Goal: Information Seeking & Learning: Learn about a topic

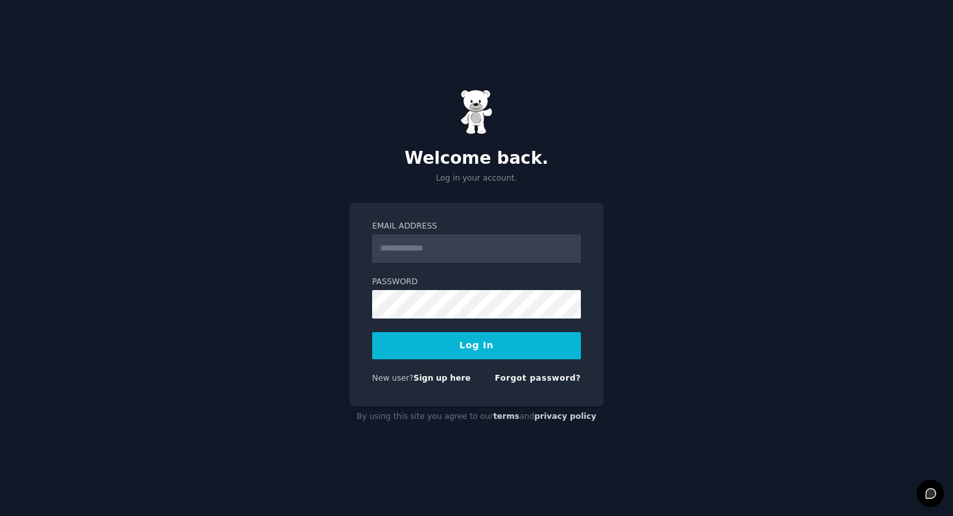
click at [398, 251] on input "Email Address" at bounding box center [476, 249] width 209 height 29
type input "**********"
click at [446, 340] on button "Log In" at bounding box center [476, 345] width 209 height 27
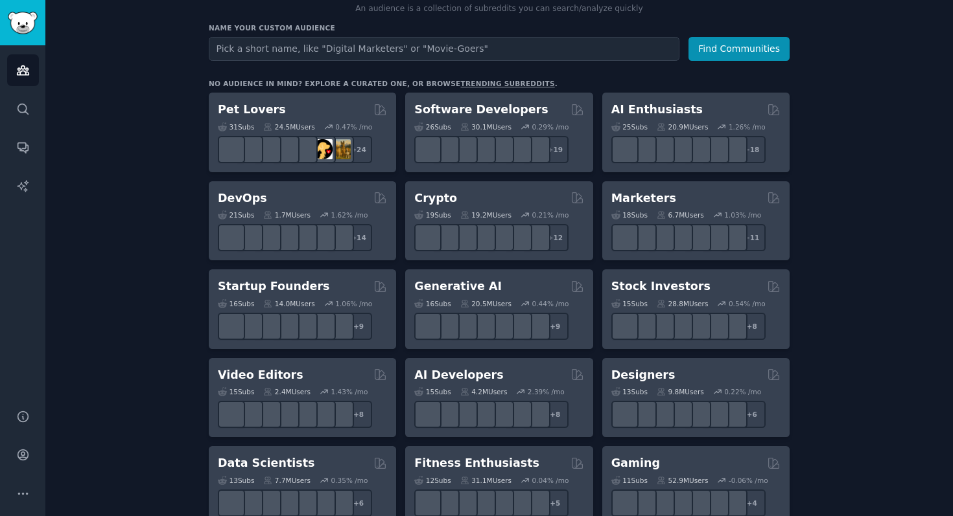
scroll to position [158, 0]
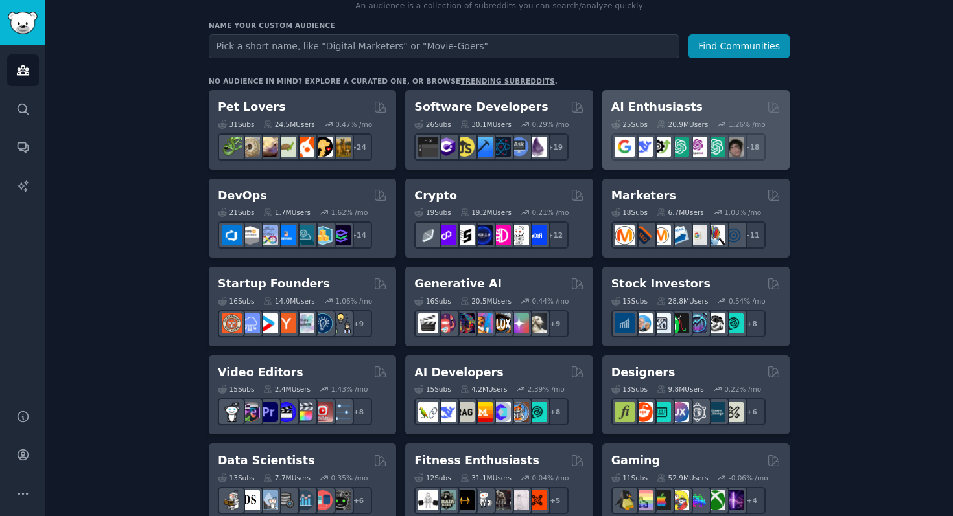
click at [686, 116] on div "25 Sub s 20.9M Users 1.26 % /mo r/OpenAIDev + 18" at bounding box center [695, 137] width 169 height 45
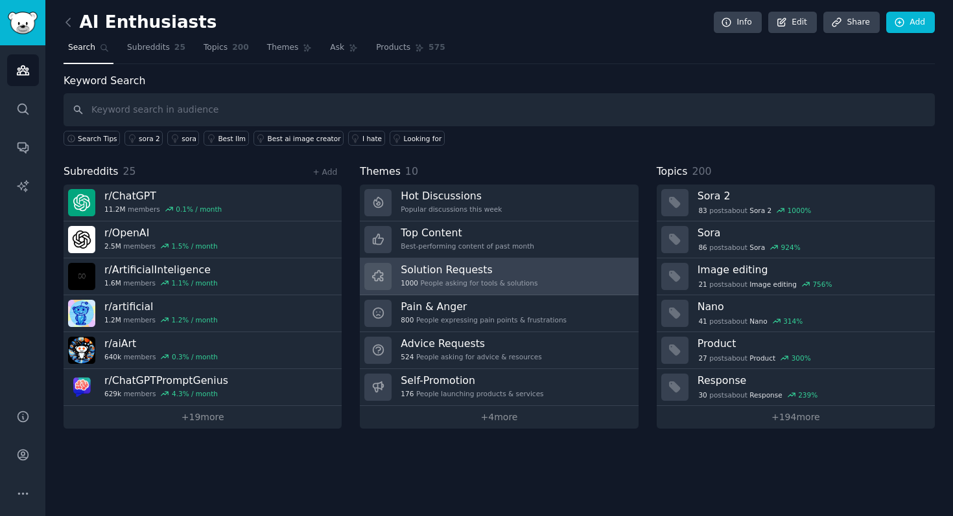
click at [511, 281] on div "1000 People asking for tools & solutions" at bounding box center [468, 283] width 137 height 9
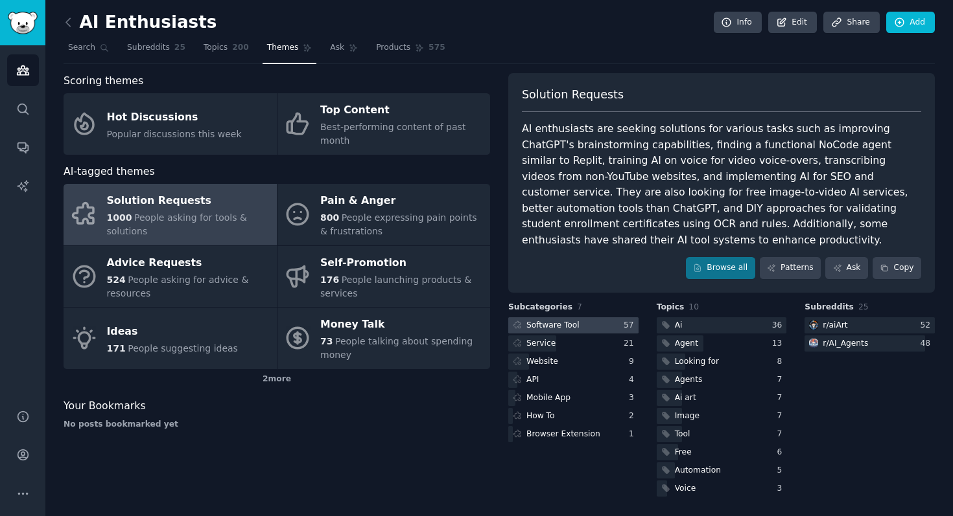
click at [584, 318] on div at bounding box center [573, 326] width 130 height 16
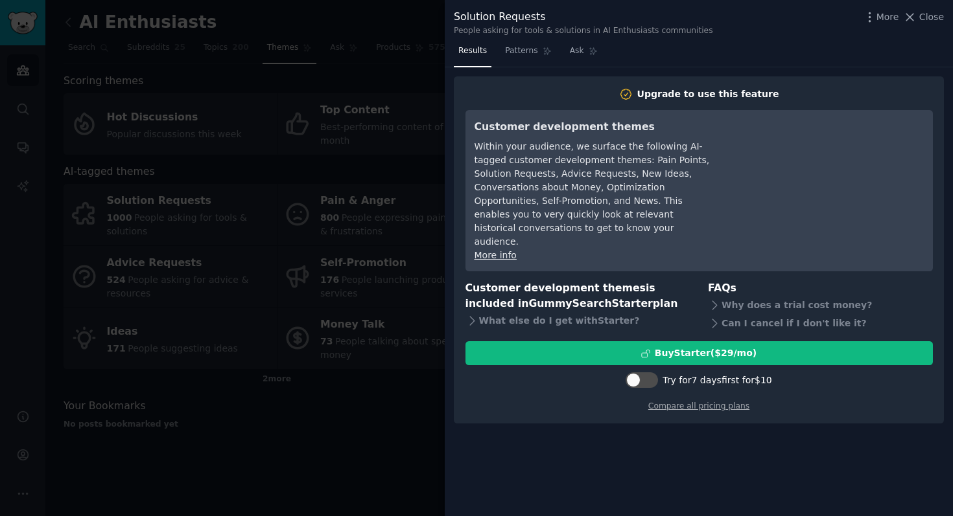
click at [378, 145] on div at bounding box center [476, 258] width 953 height 516
